Goal: Check status

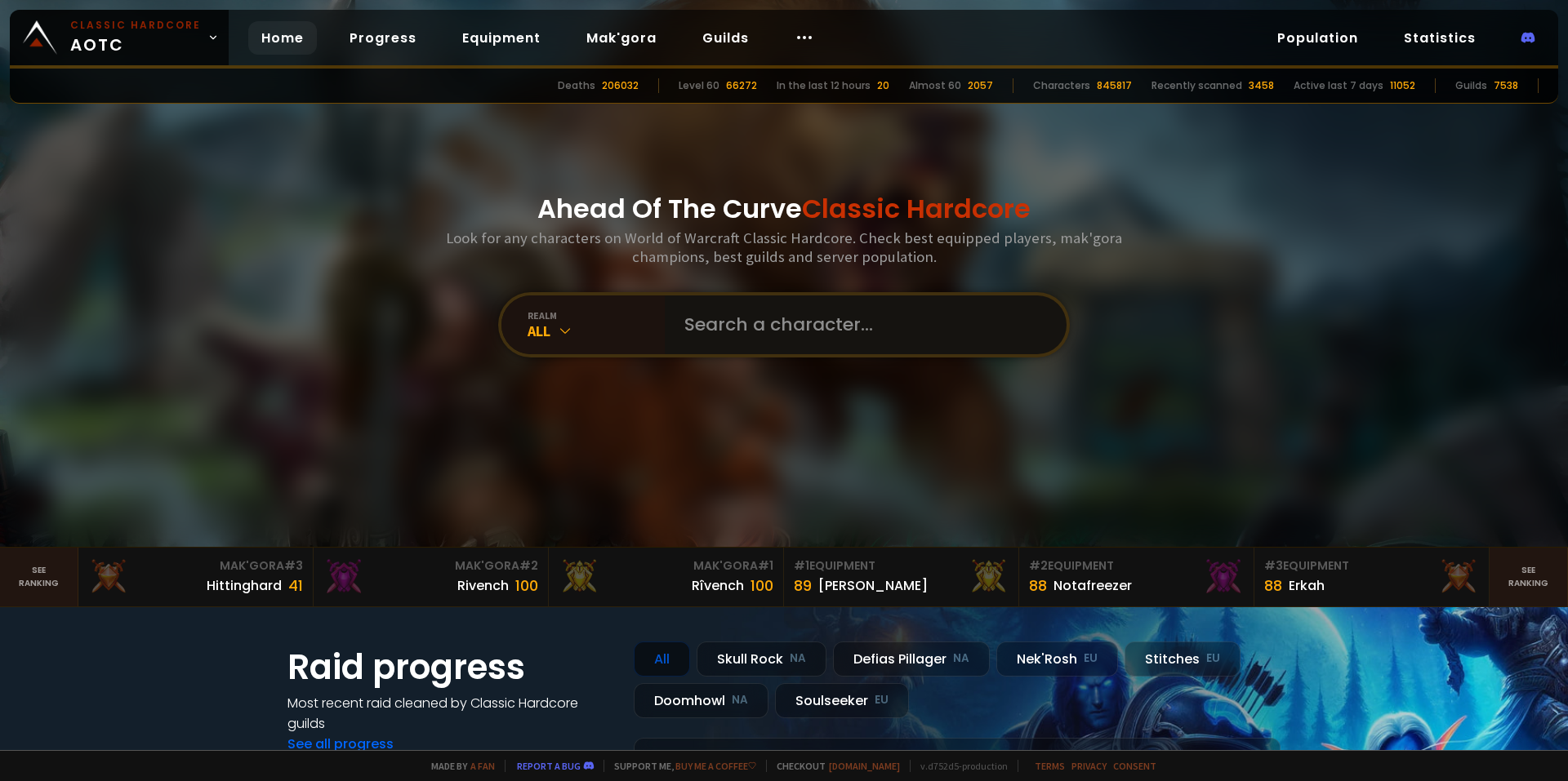
drag, startPoint x: 0, startPoint y: 0, endPoint x: 745, endPoint y: 300, distance: 803.1
click at [745, 301] on input "text" at bounding box center [861, 325] width 372 height 59
type input "Roymung"
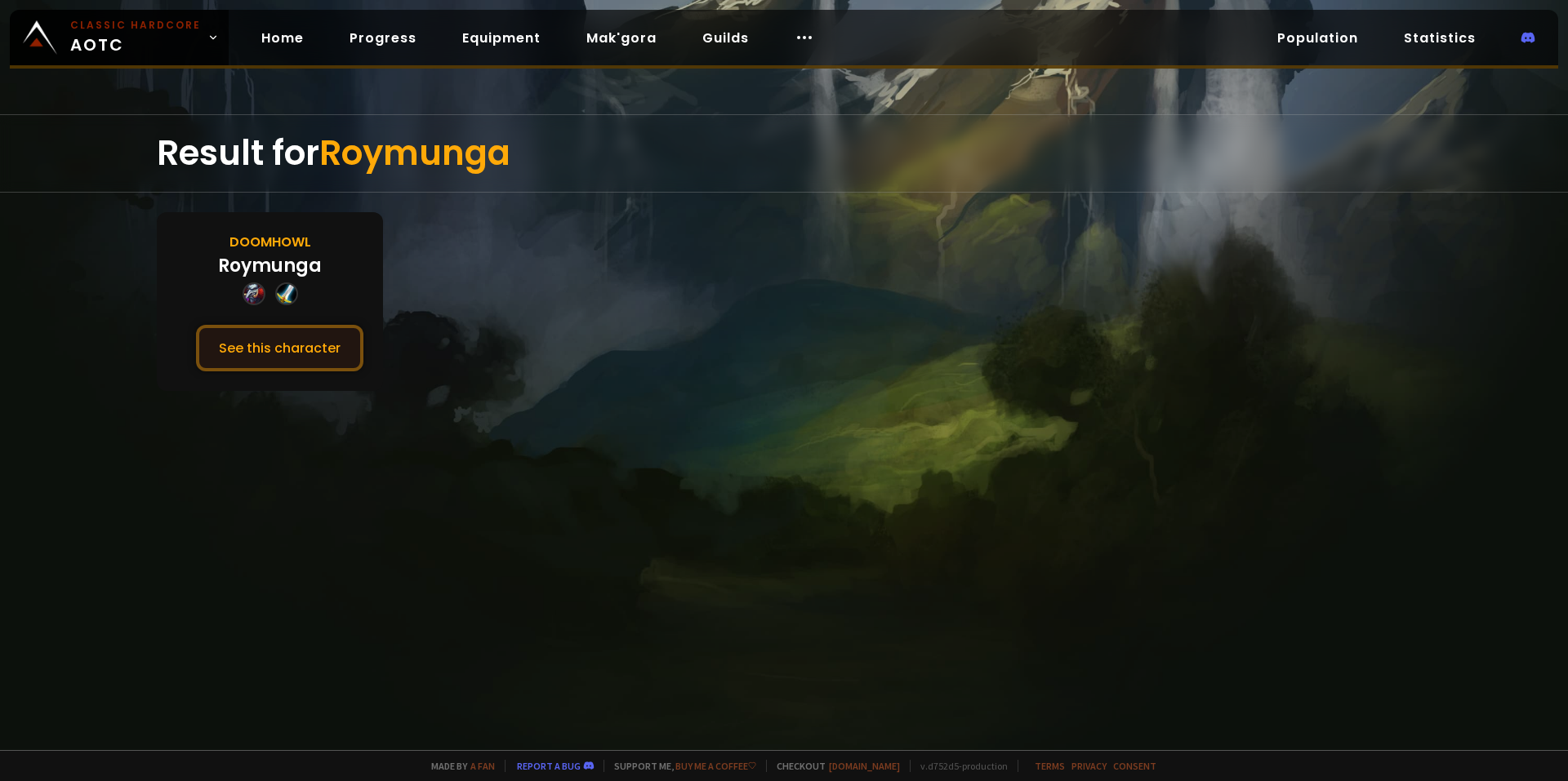
click at [317, 351] on button "See this character" at bounding box center [279, 348] width 167 height 47
click at [639, 334] on section "Doomhowl Roymunga See this character" at bounding box center [783, 301] width 1254 height 179
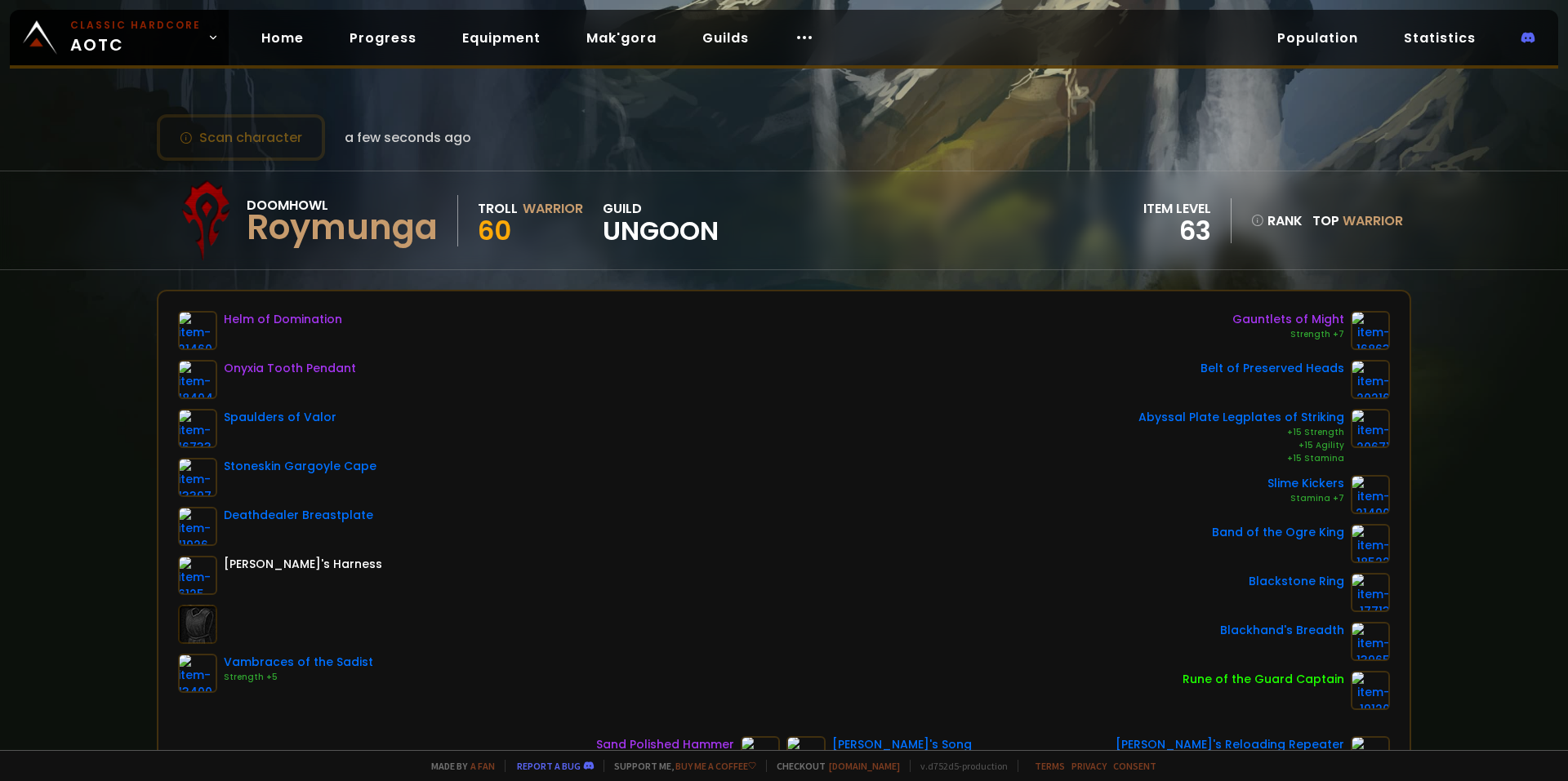
drag, startPoint x: 639, startPoint y: 328, endPoint x: 631, endPoint y: 311, distance: 18.8
click at [631, 311] on div "Helm of Domination Onyxia Tooth Pendant Spaulders of Valor Stoneskin Gargoyle C…" at bounding box center [784, 511] width 1212 height 399
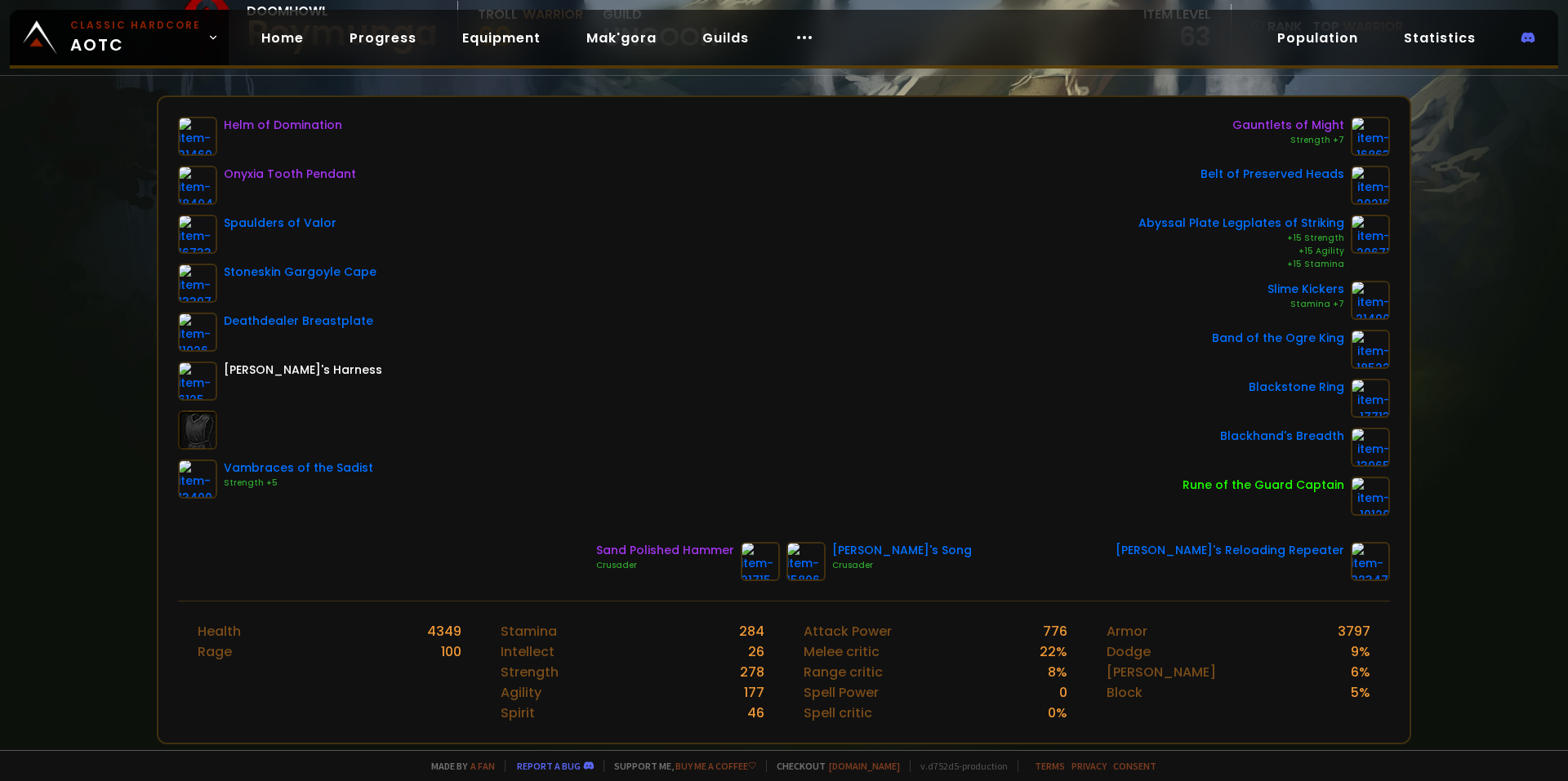
scroll to position [245, 0]
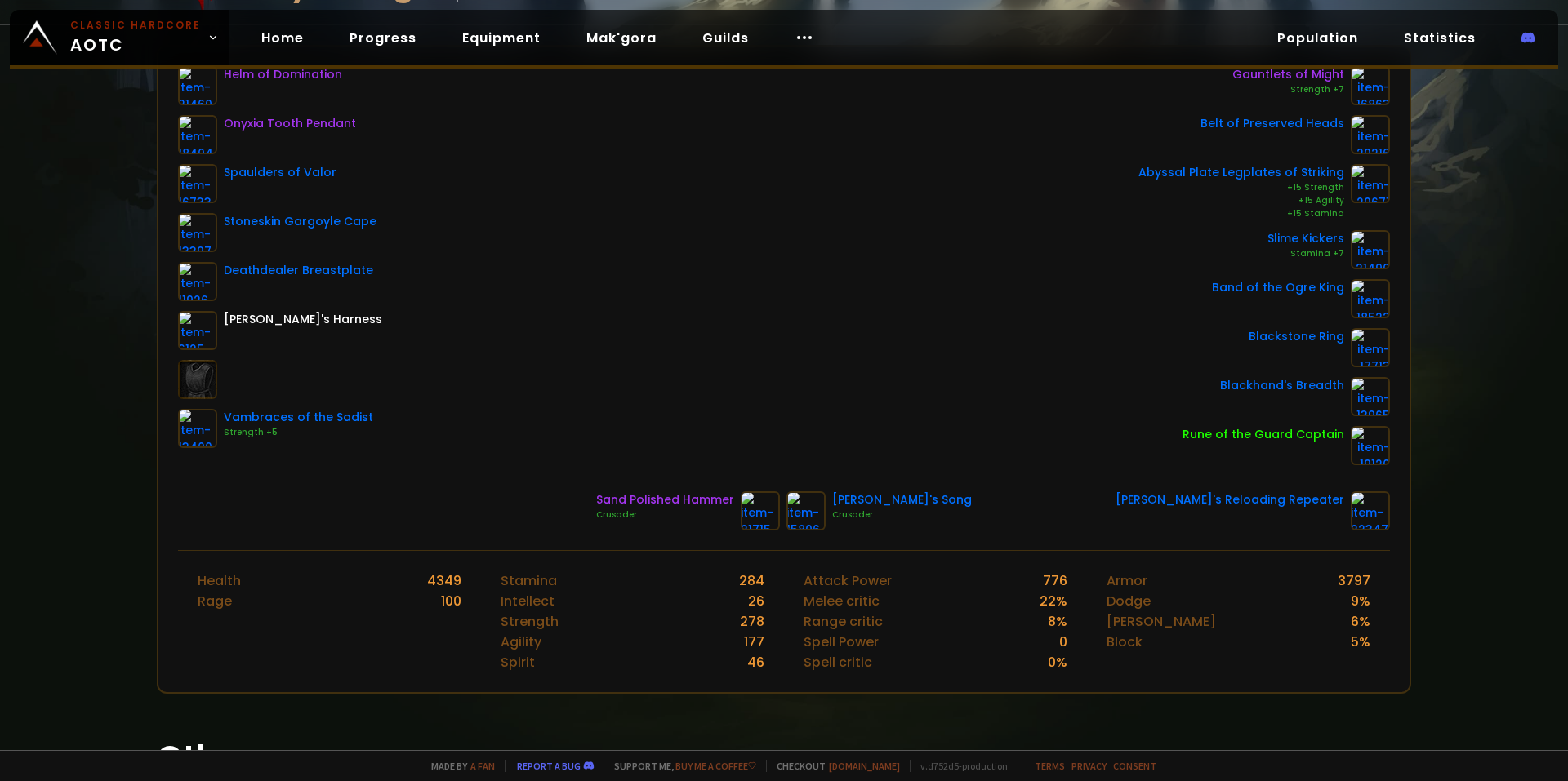
drag, startPoint x: 640, startPoint y: 301, endPoint x: 642, endPoint y: 279, distance: 22.1
click at [641, 280] on div "Helm of Domination Onyxia Tooth Pendant Spaulders of Valor Stoneskin Gargoyle C…" at bounding box center [784, 266] width 1212 height 399
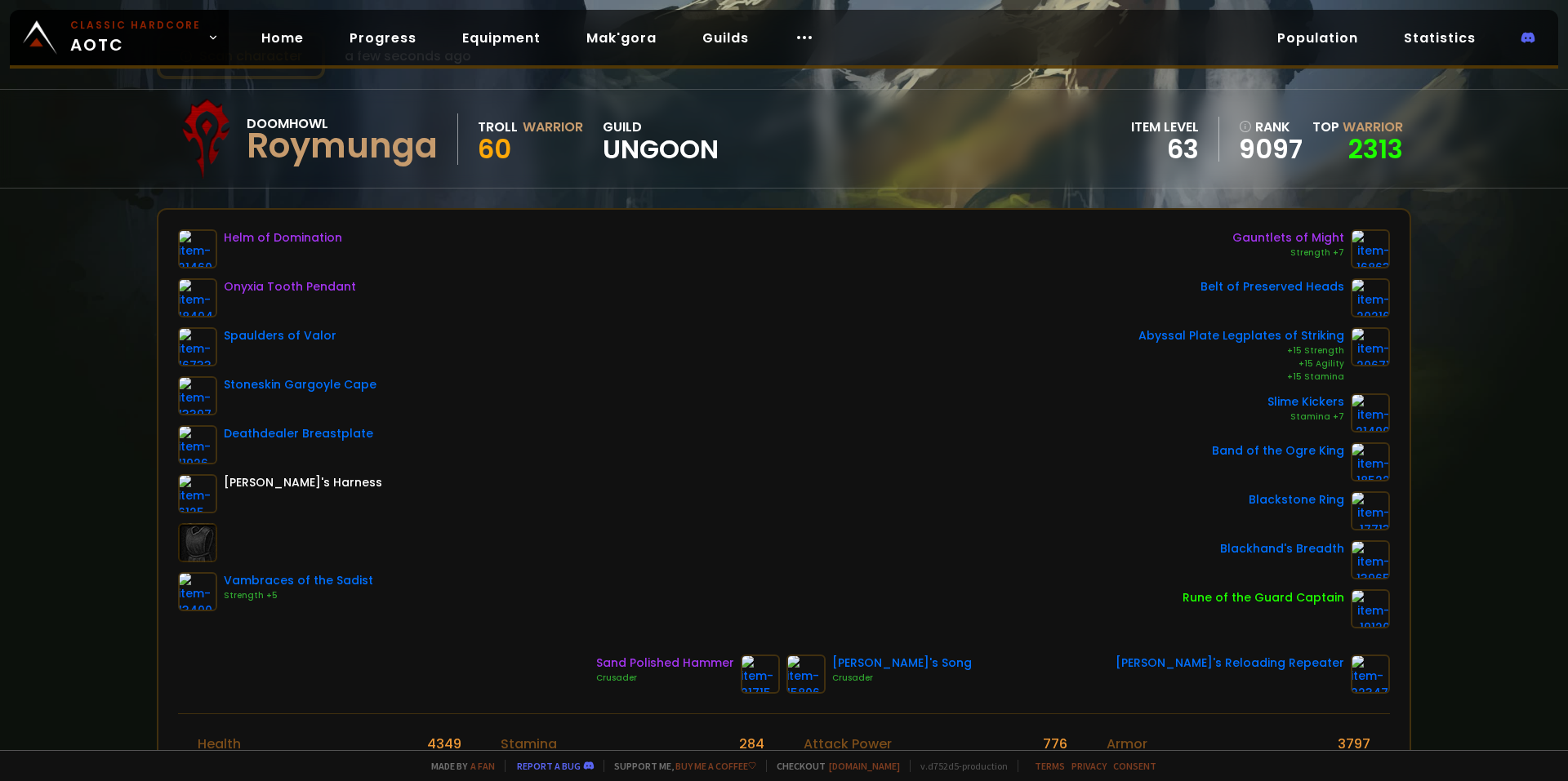
scroll to position [0, 0]
